Goal: Task Accomplishment & Management: Manage account settings

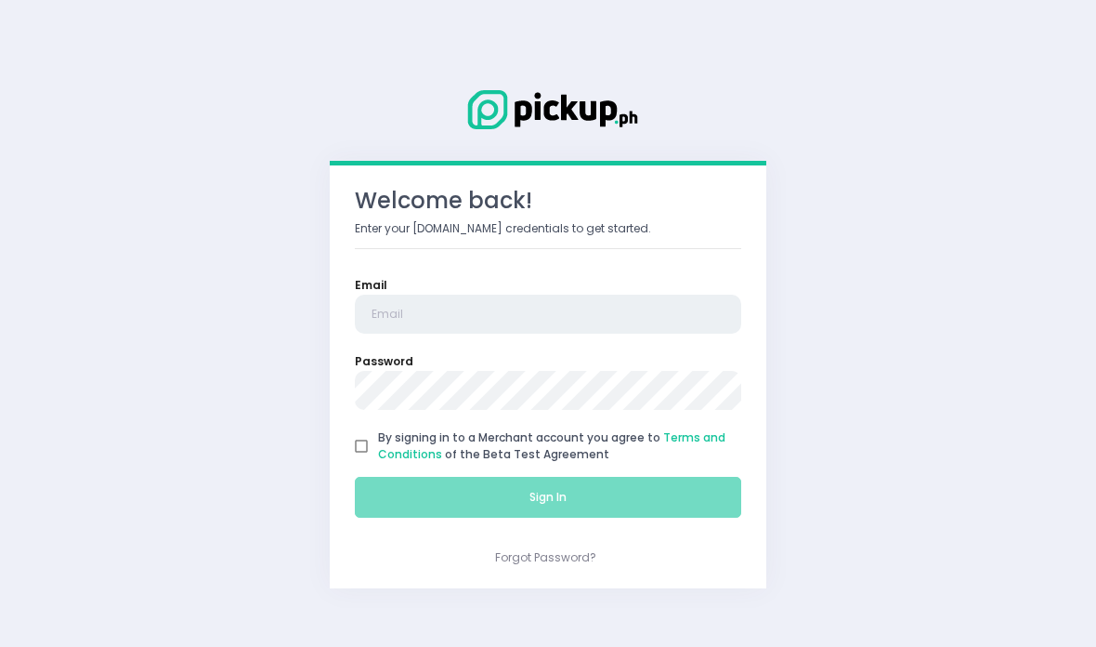
click at [392, 318] on input "email" at bounding box center [548, 313] width 386 height 39
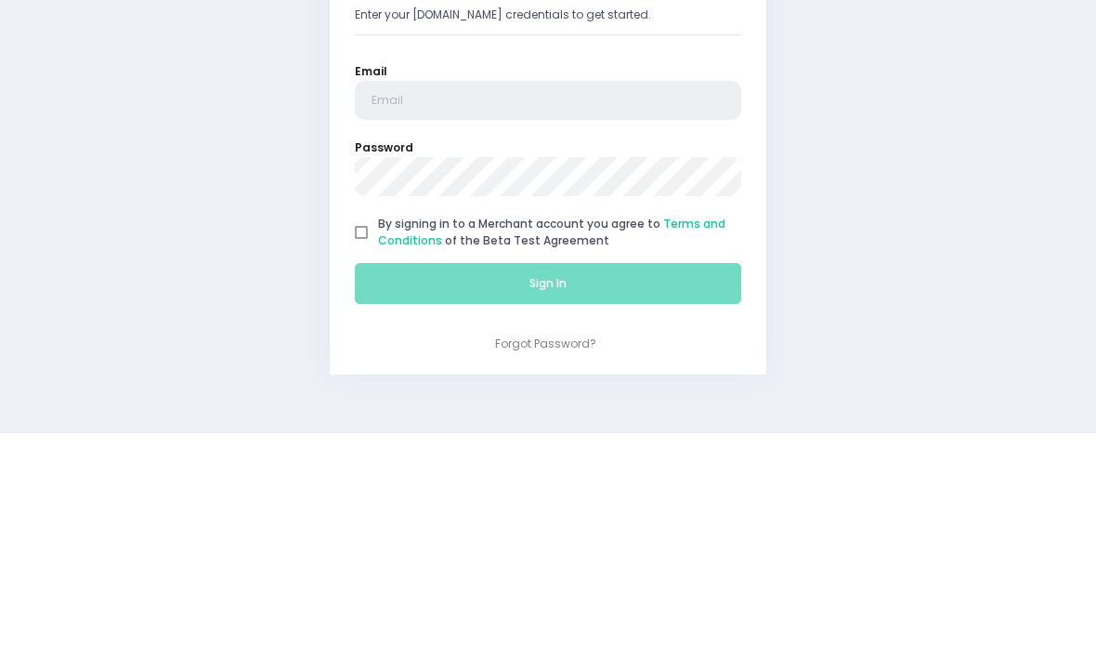
type input "[EMAIL_ADDRESS][DOMAIN_NAME]"
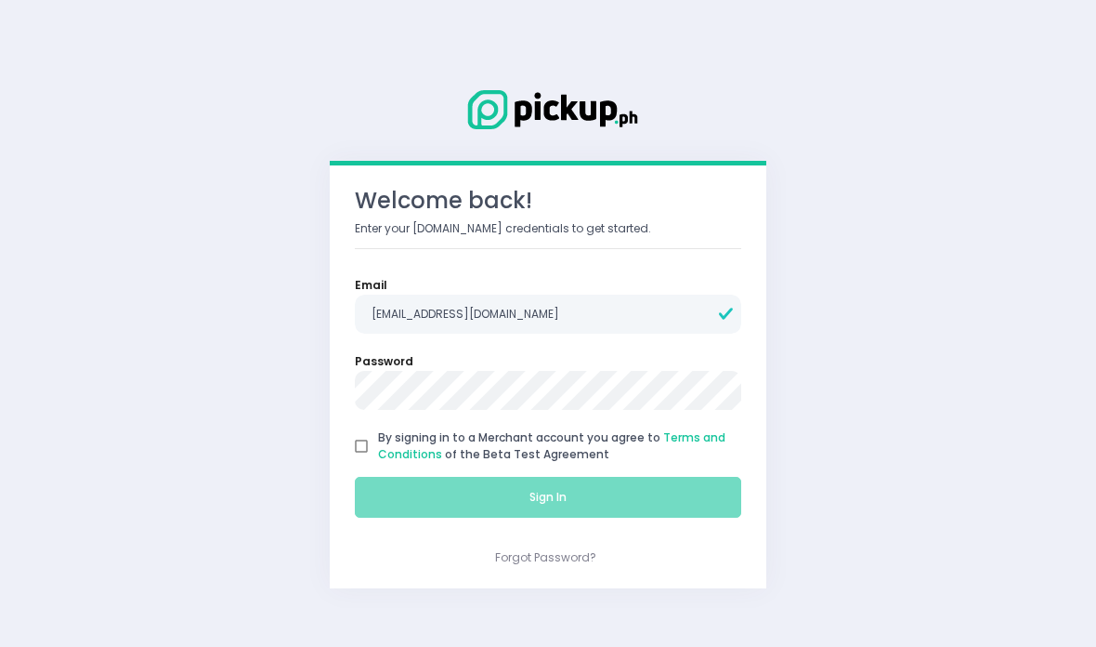
click at [364, 454] on input "By signing in to a Merchant account you agree to Terms and Conditions of the Be…" at bounding box center [361, 445] width 33 height 33
checkbox input "true"
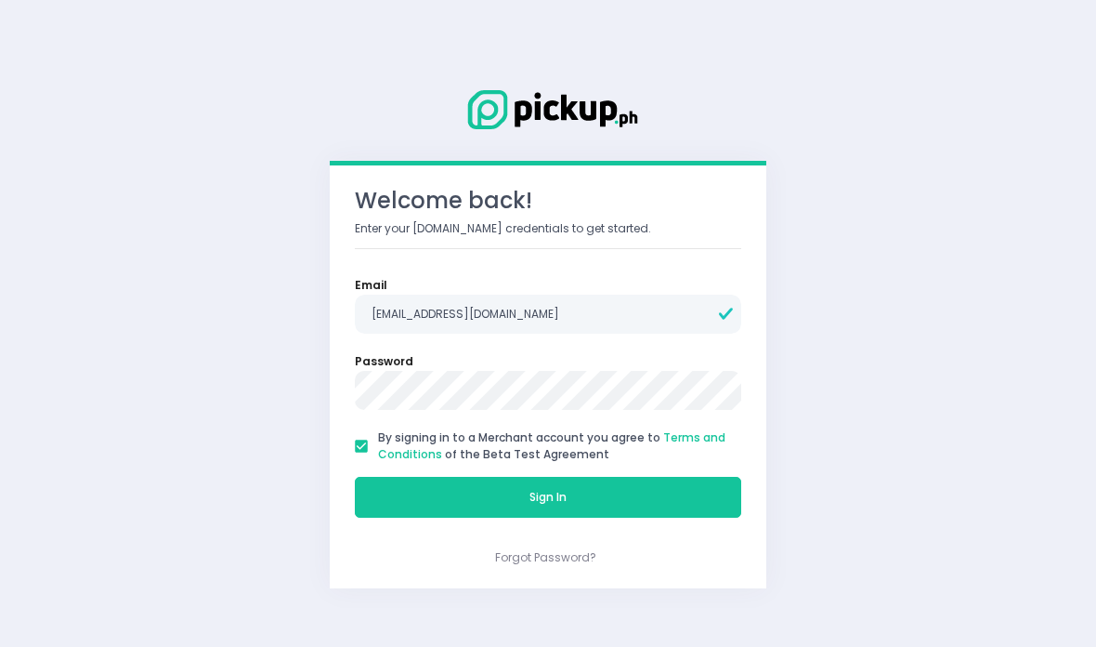
click at [399, 488] on button "Sign In" at bounding box center [548, 497] width 386 height 41
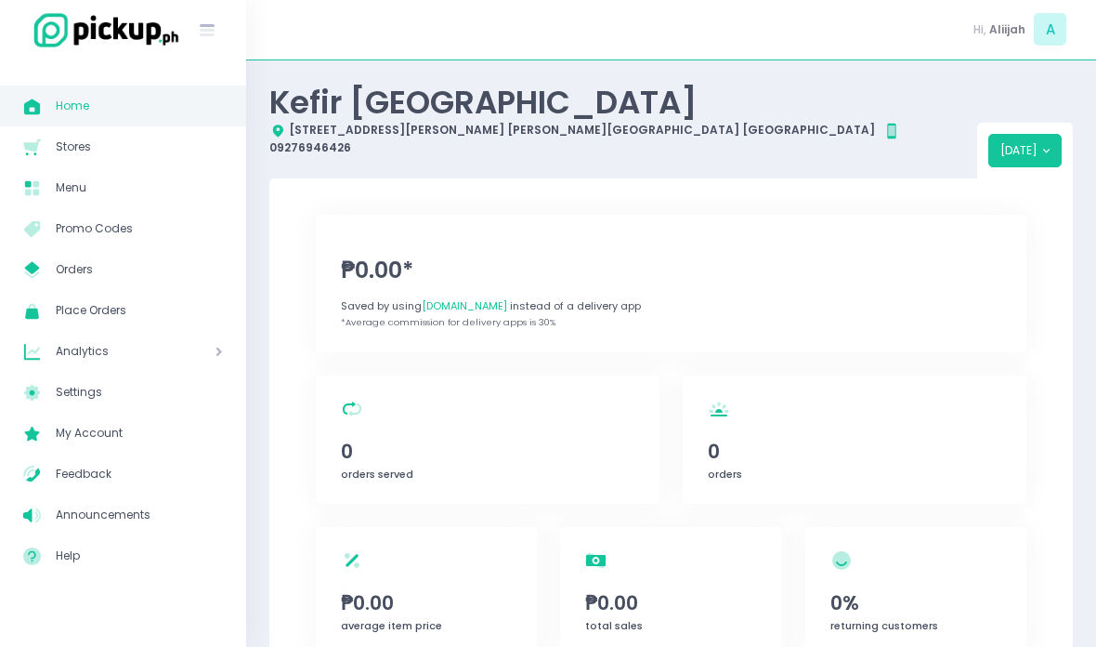
click at [44, 144] on span "Stores Created with Sketch." at bounding box center [39, 147] width 33 height 24
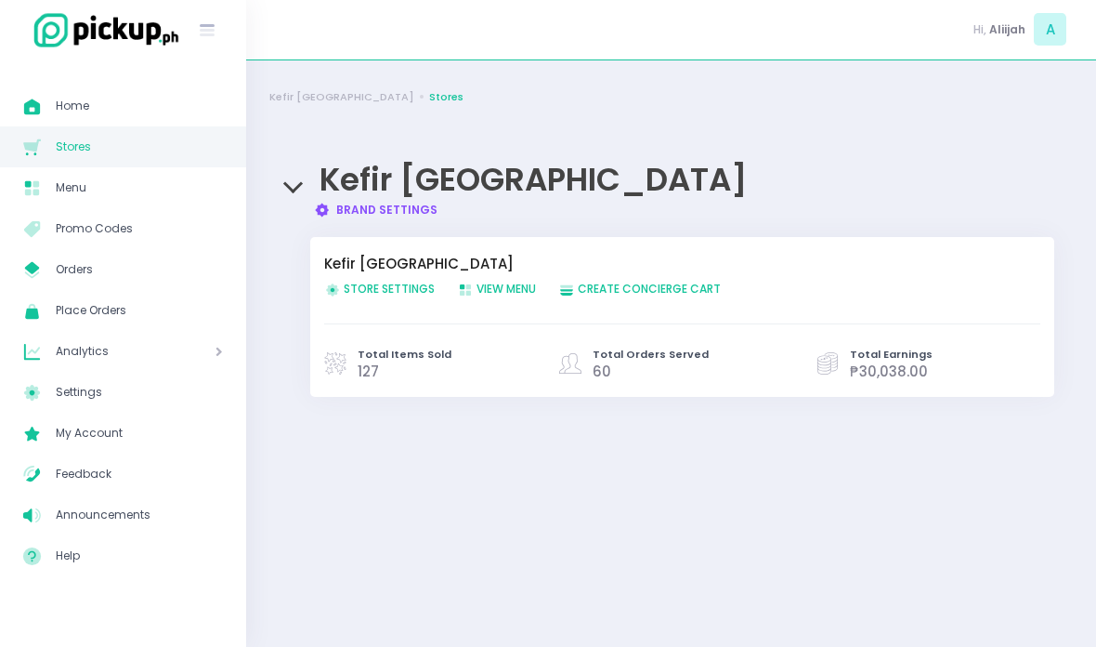
click at [51, 184] on span "Menu Created with Sketch." at bounding box center [39, 188] width 33 height 24
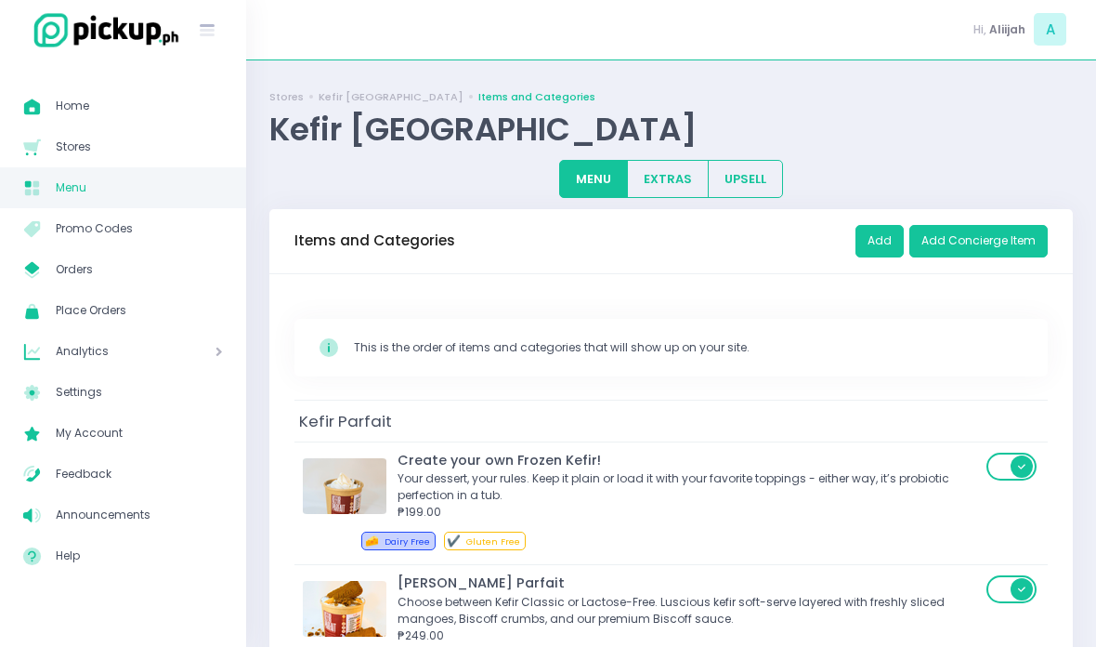
click at [24, 286] on link "My Store Created with Sketch. Orders" at bounding box center [123, 269] width 246 height 41
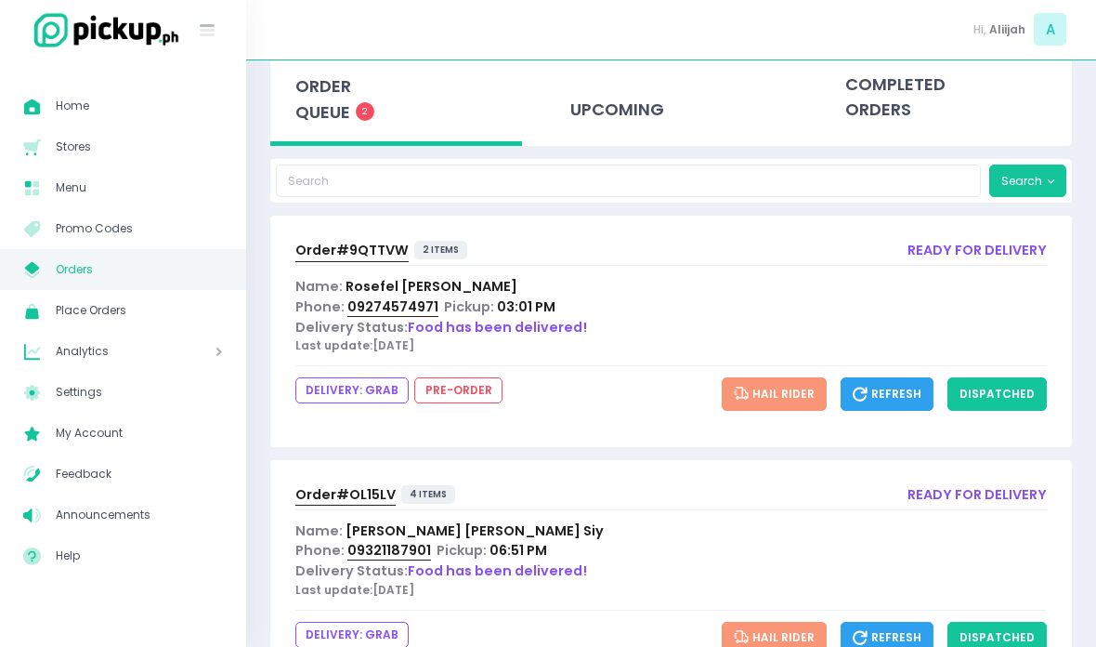
scroll to position [99, 0]
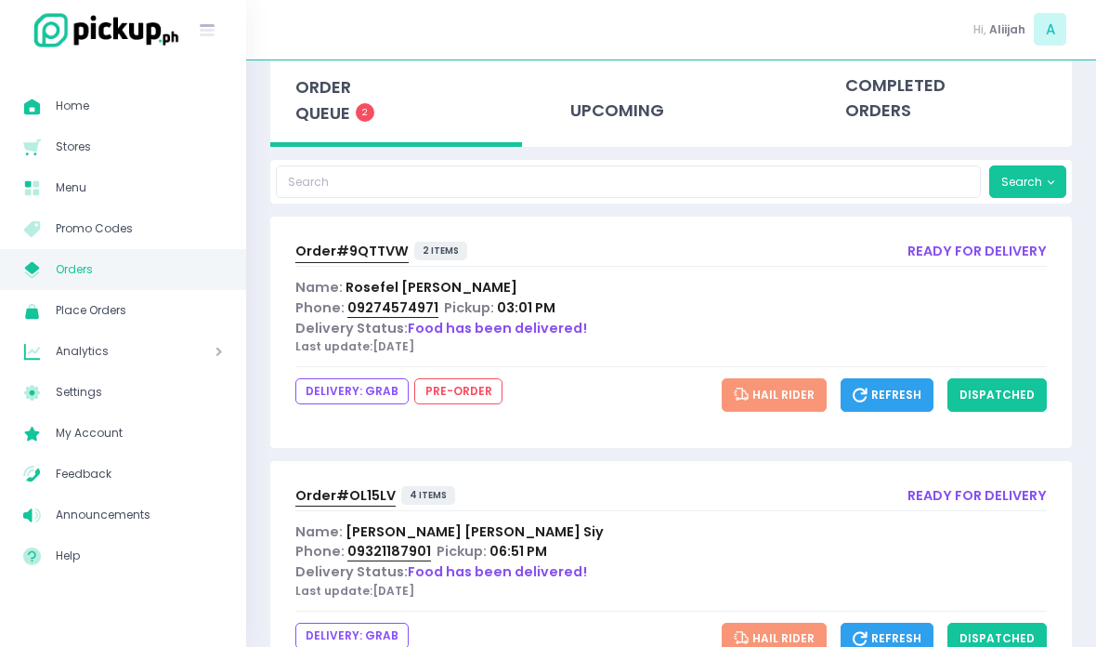
click at [570, 124] on div "upcoming" at bounding box center [671, 98] width 252 height 84
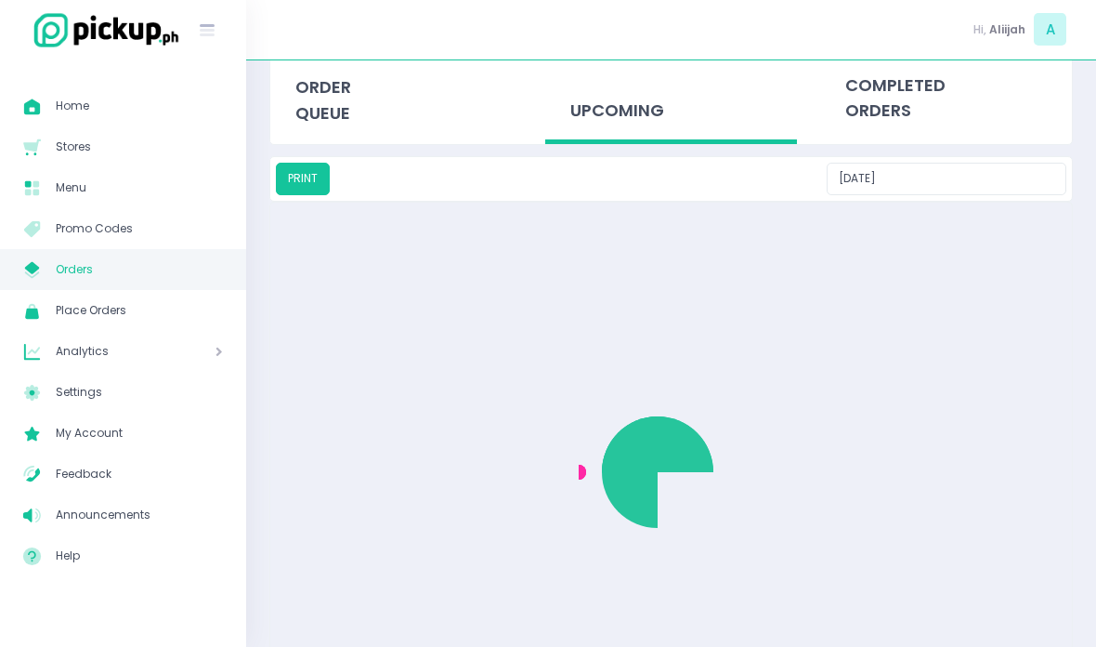
scroll to position [0, 0]
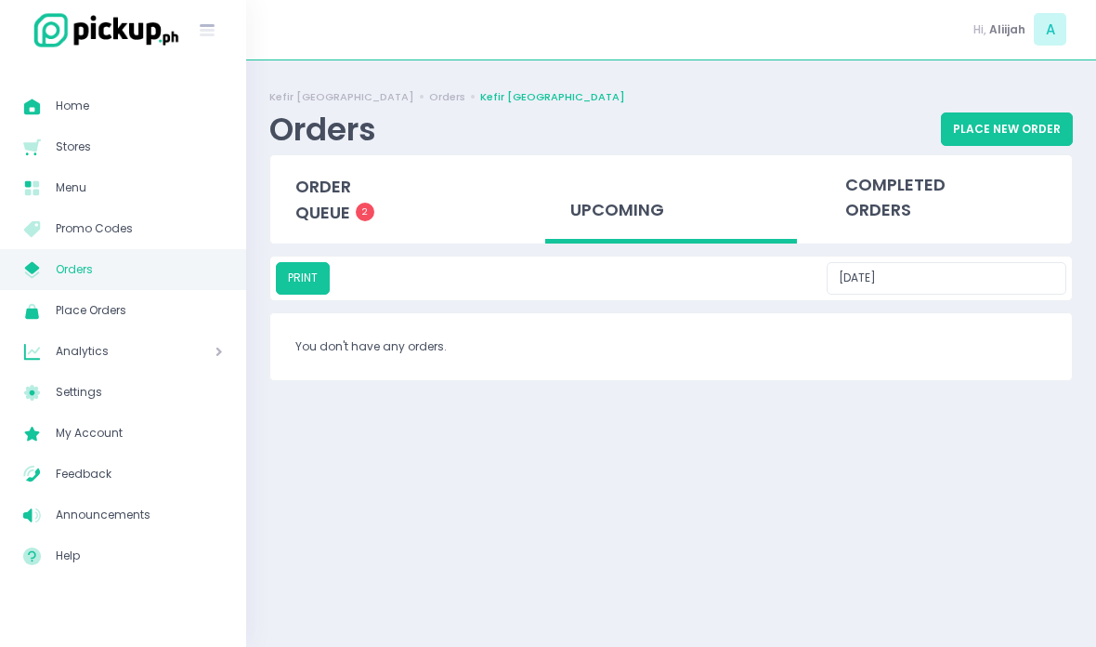
click at [883, 191] on div "completed orders" at bounding box center [946, 197] width 252 height 84
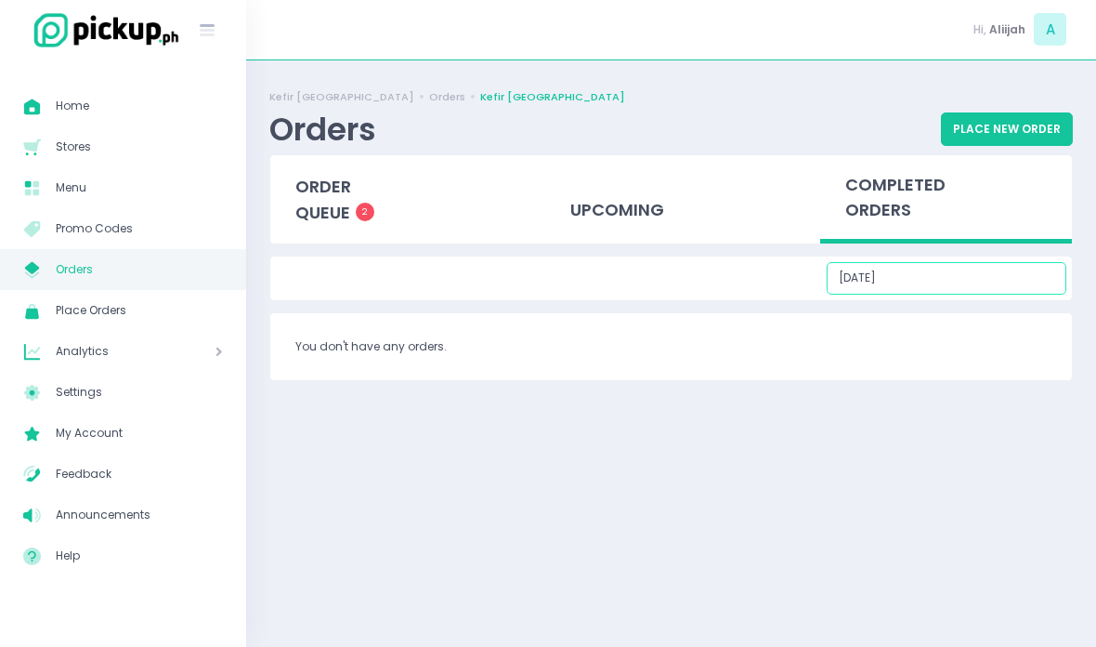
click at [909, 273] on input "[DATE]" at bounding box center [947, 278] width 240 height 33
click at [895, 277] on input "[DATE]" at bounding box center [947, 278] width 240 height 33
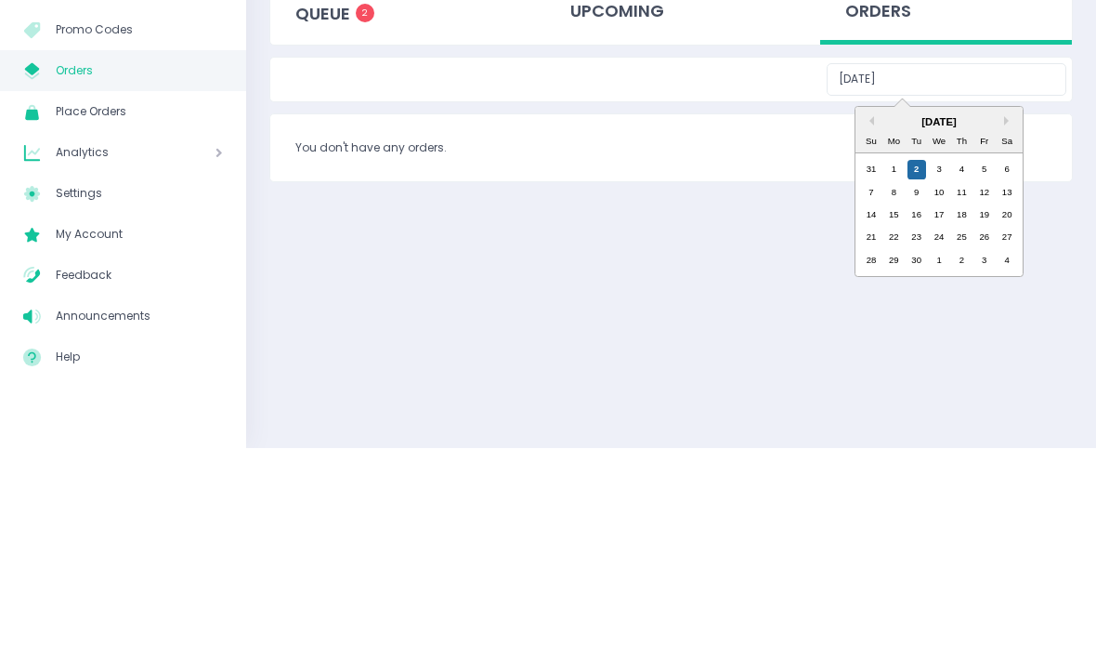
click at [879, 313] on div "[DATE]" at bounding box center [939, 321] width 167 height 16
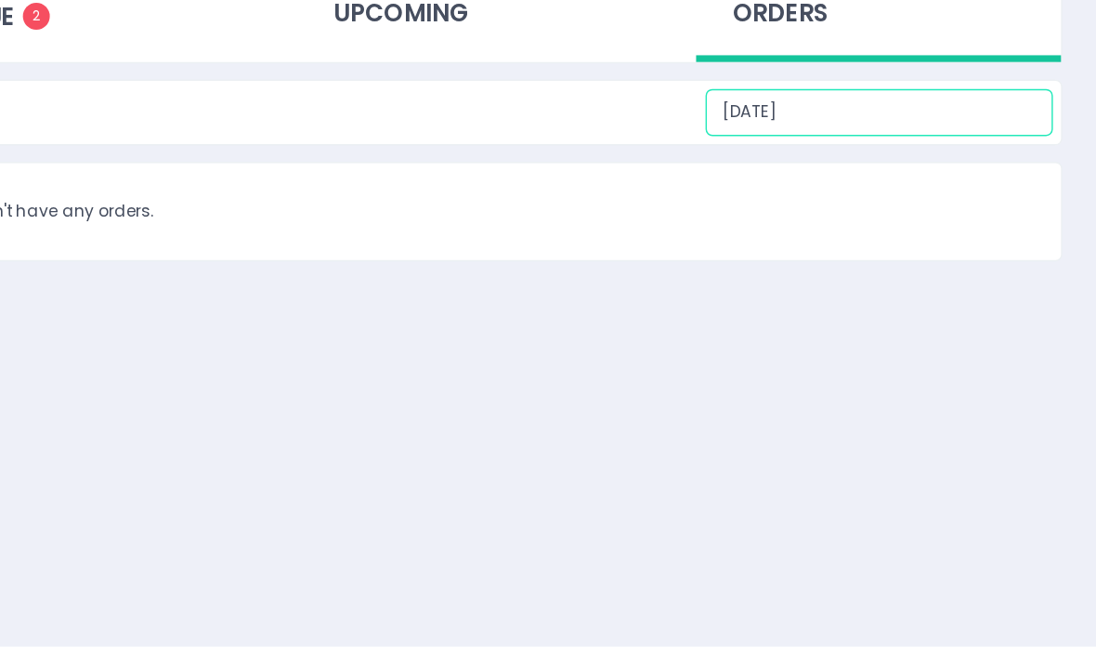
click at [827, 262] on input "[DATE]" at bounding box center [947, 278] width 240 height 33
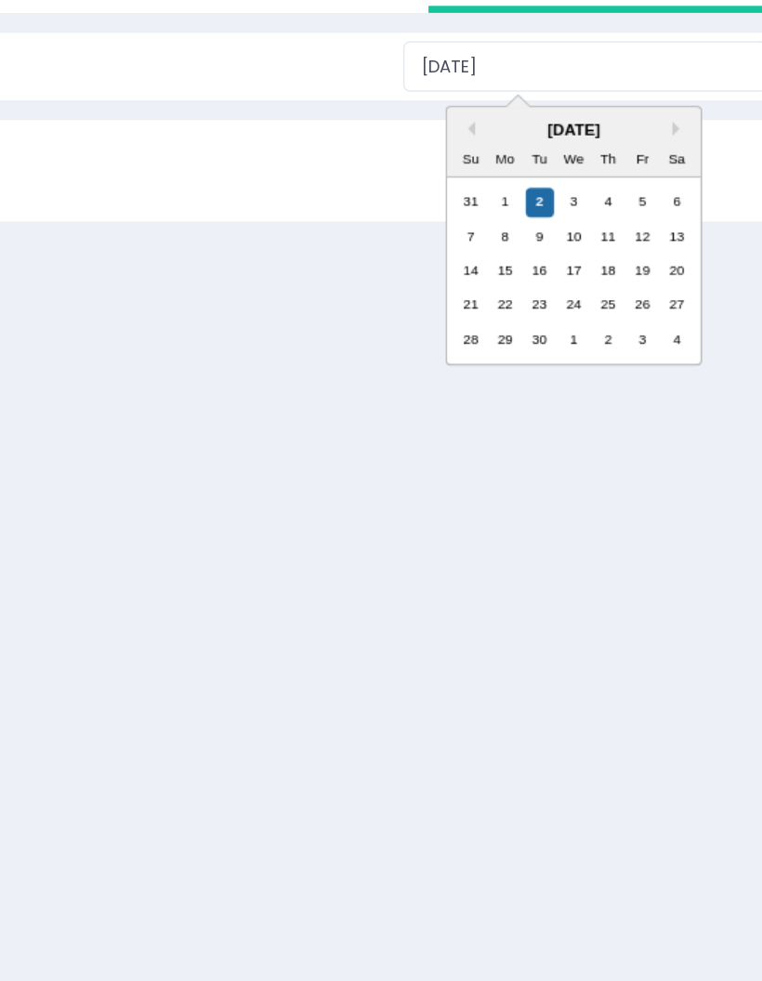
click at [673, 393] on div "27" at bounding box center [682, 402] width 19 height 19
type input "[DATE]"
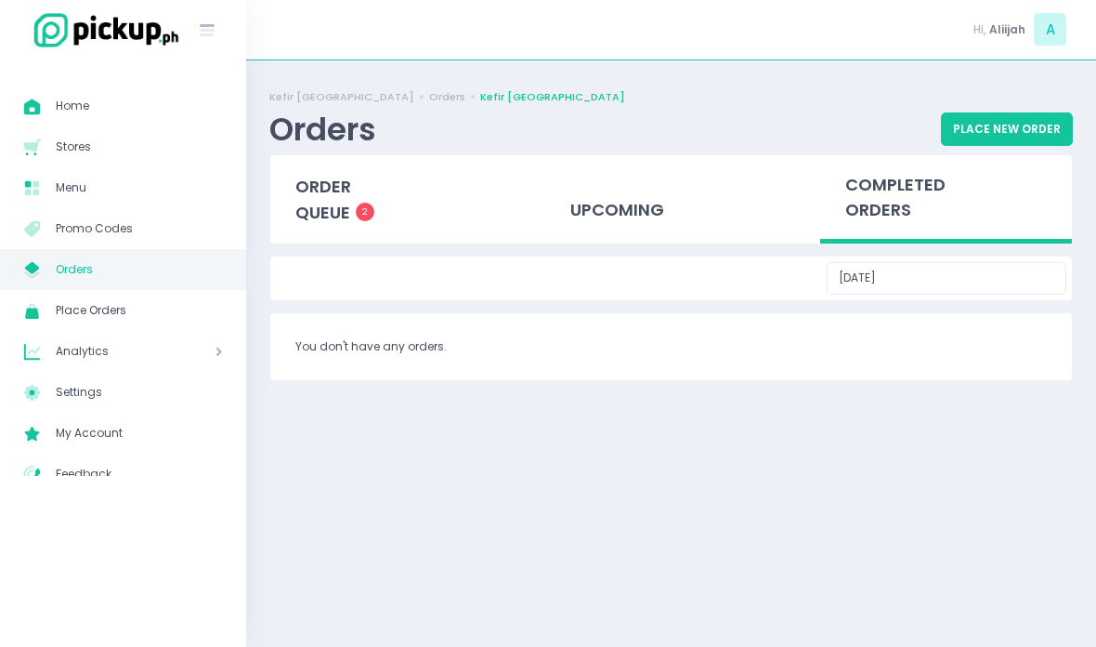
click at [331, 198] on span "order queue" at bounding box center [323, 199] width 56 height 50
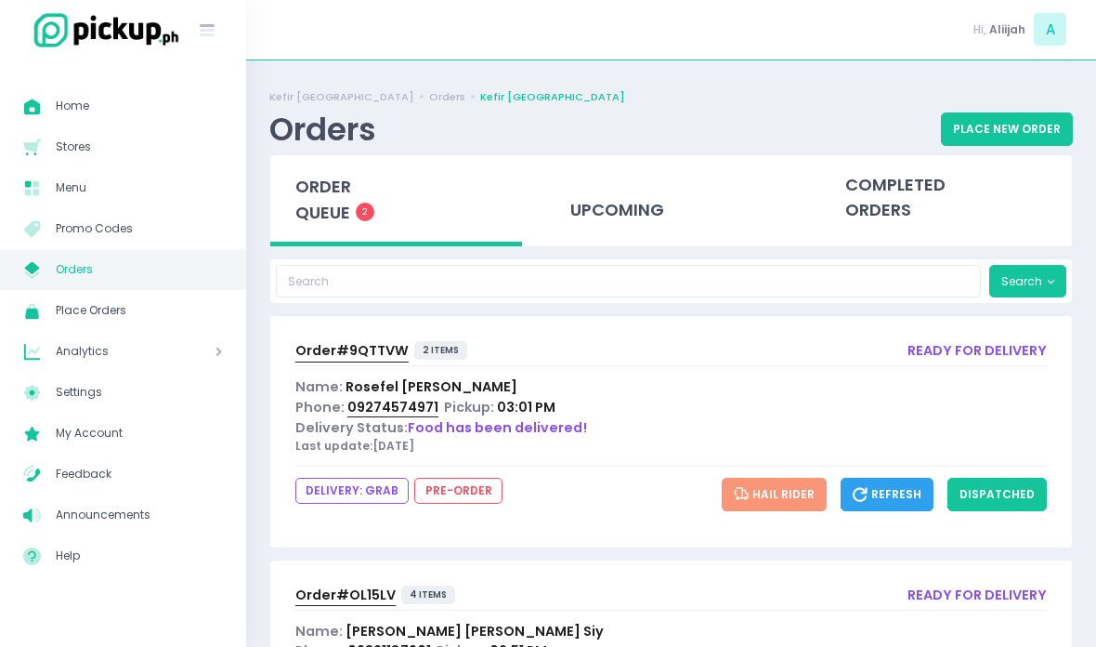
click at [560, 203] on div "upcoming" at bounding box center [671, 197] width 252 height 84
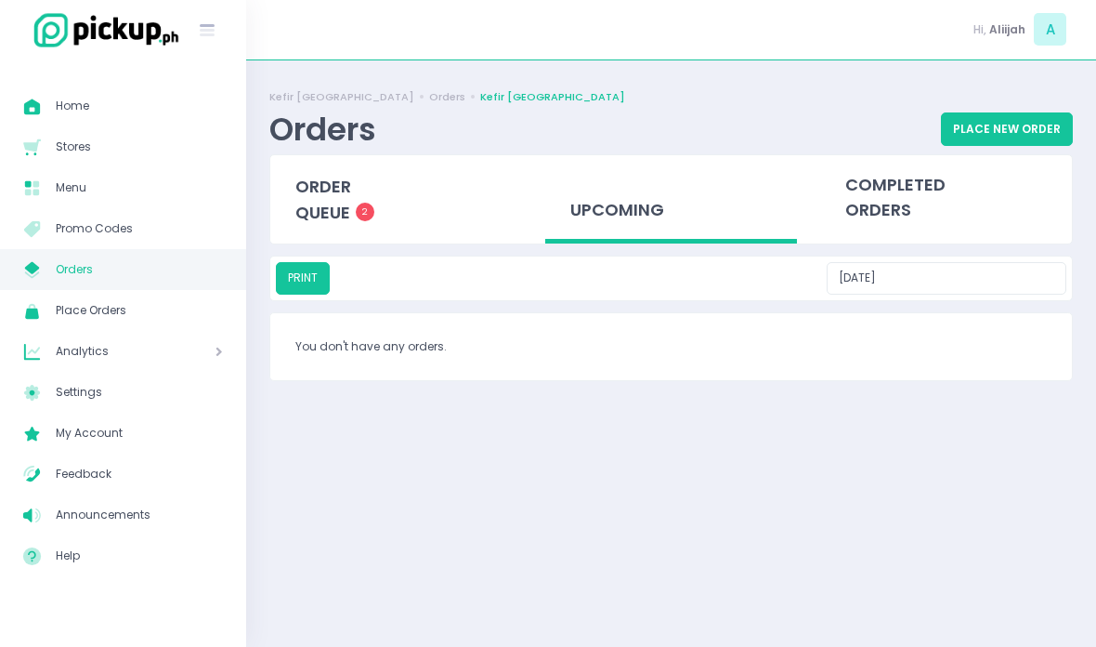
click at [870, 198] on div "completed orders" at bounding box center [946, 197] width 252 height 84
